Goal: Navigation & Orientation: Find specific page/section

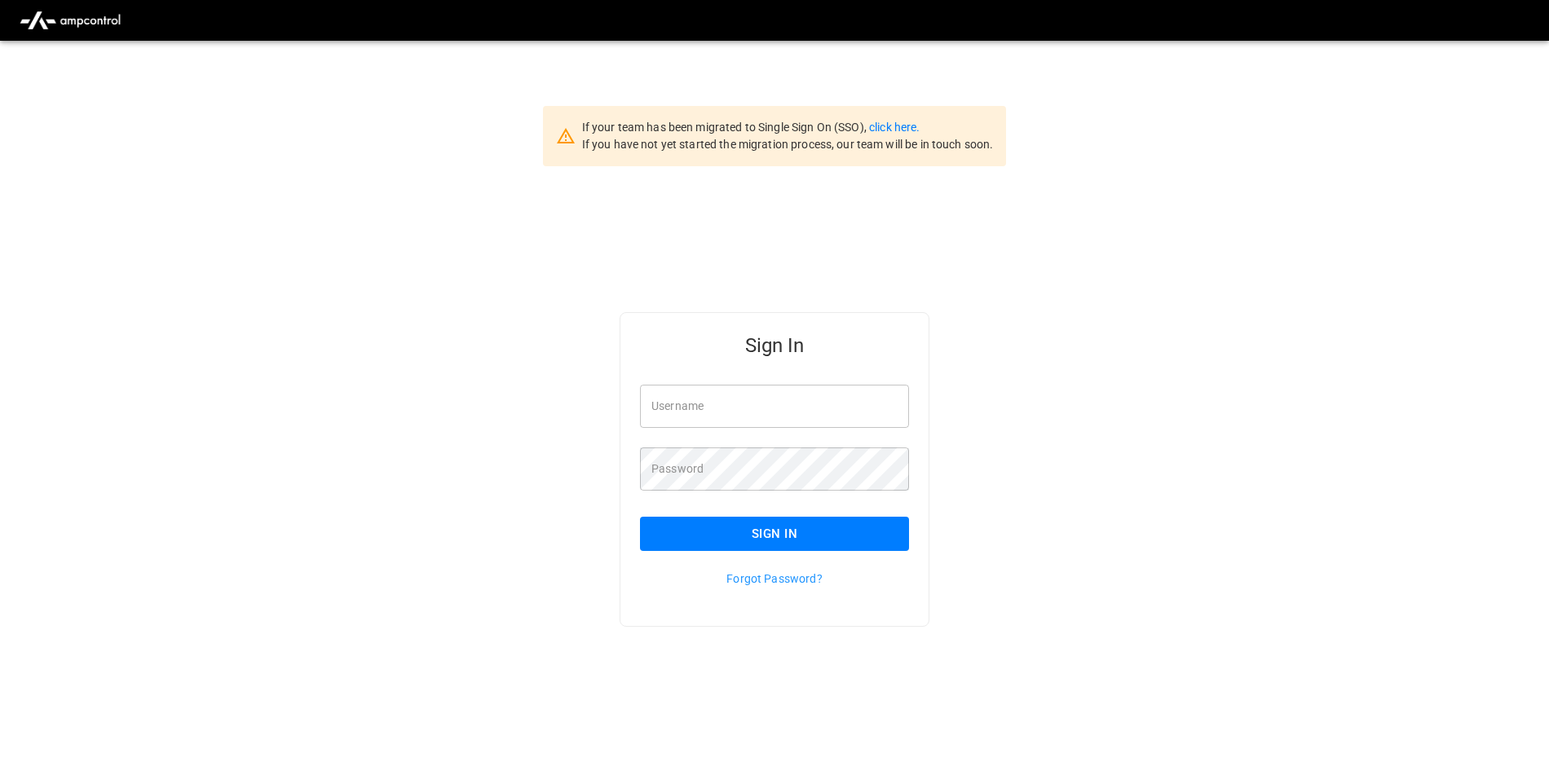
type input "**********"
drag, startPoint x: 0, startPoint y: 21, endPoint x: 797, endPoint y: 536, distance: 948.9
click at [797, 535] on button "Sign In" at bounding box center [774, 533] width 269 height 34
